Goal: Task Accomplishment & Management: Complete application form

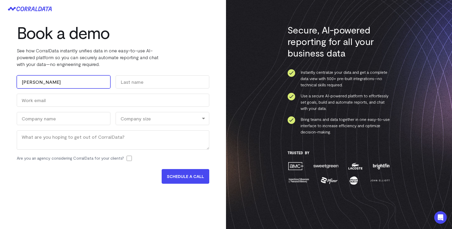
type input "[PERSON_NAME]"
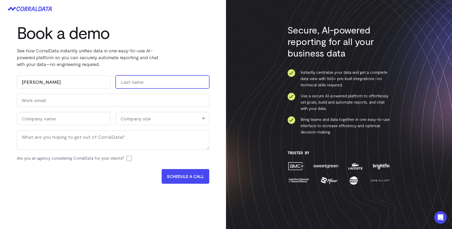
click at [125, 82] on input "Last" at bounding box center [163, 81] width 94 height 13
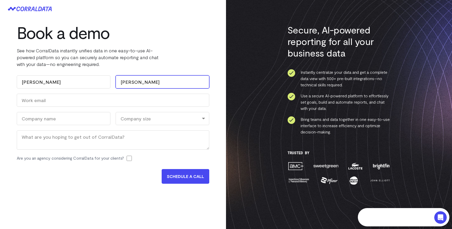
type input "[PERSON_NAME]"
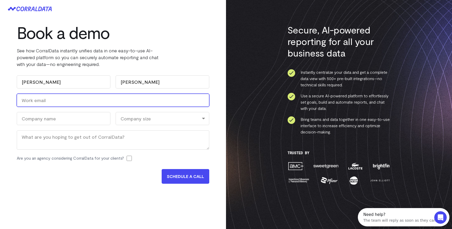
click at [54, 101] on input "Work Email (Required)" at bounding box center [113, 100] width 193 height 13
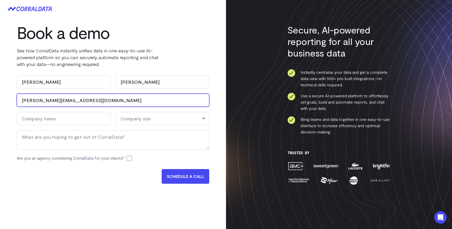
type input "[PERSON_NAME][EMAIL_ADDRESS][DOMAIN_NAME]"
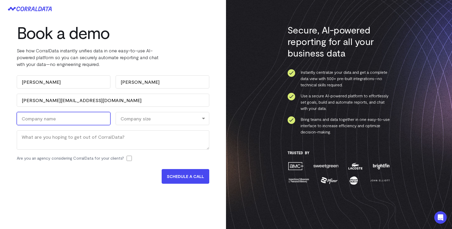
click at [49, 117] on input "Company Name (Required)" at bounding box center [64, 118] width 94 height 13
type input "Jump Forward"
click at [136, 125] on div "Company size" at bounding box center [163, 118] width 94 height 13
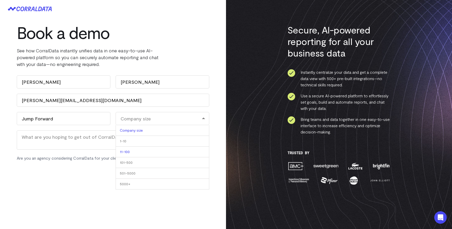
click at [137, 151] on li "11-100" at bounding box center [163, 152] width 94 height 11
select select "11-100"
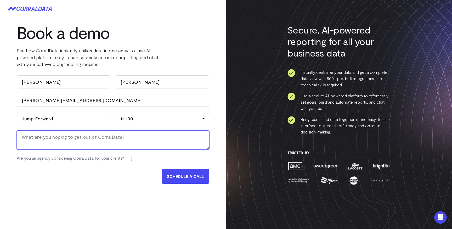
click at [109, 143] on textarea "Message" at bounding box center [113, 139] width 193 height 19
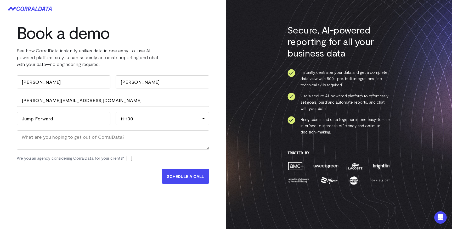
click at [116, 160] on label "Are you an agency considering CorralData for your clients?" at bounding box center [70, 158] width 107 height 6
click at [127, 160] on input "Are you an agency considering CorralData for your clients?" at bounding box center [129, 158] width 5 height 5
checkbox input "true"
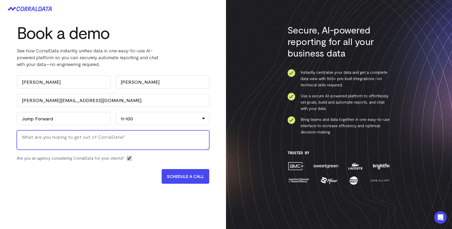
click at [116, 143] on textarea "Message" at bounding box center [113, 139] width 193 height 19
type textarea "w"
type textarea "data and rev tracking for our clients"
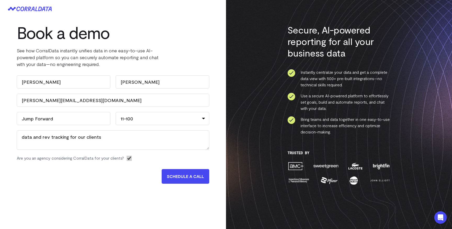
click at [201, 177] on input "SCHEDULE A CALL" at bounding box center [186, 176] width 48 height 15
